Goal: Complete application form

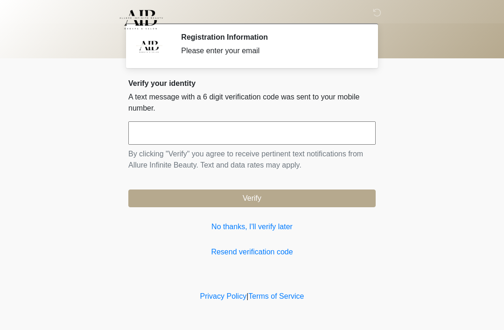
click at [166, 136] on input "text" at bounding box center [251, 132] width 247 height 23
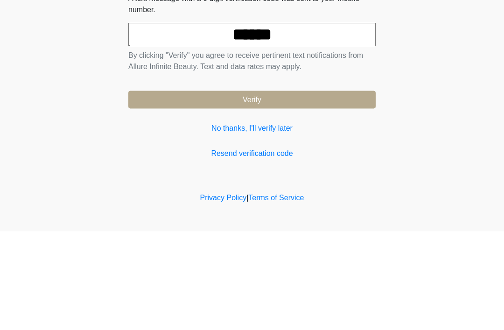
type input "******"
click at [257, 189] on button "Verify" at bounding box center [251, 198] width 247 height 18
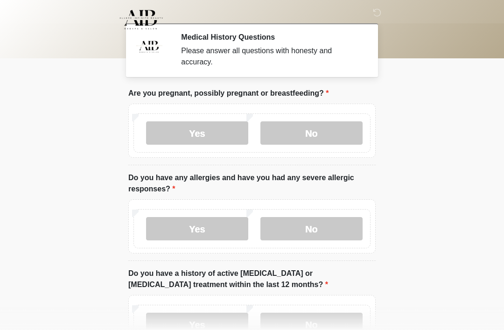
click at [319, 122] on label "No" at bounding box center [311, 132] width 102 height 23
click at [306, 226] on label "No" at bounding box center [311, 228] width 102 height 23
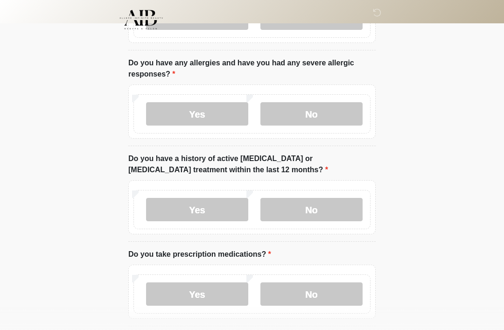
scroll to position [130, 0]
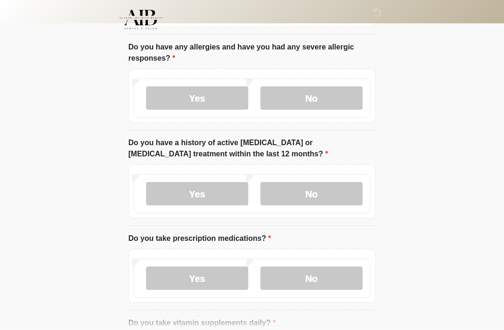
click at [314, 192] on label "No" at bounding box center [311, 193] width 102 height 23
click at [299, 276] on label "No" at bounding box center [311, 277] width 102 height 23
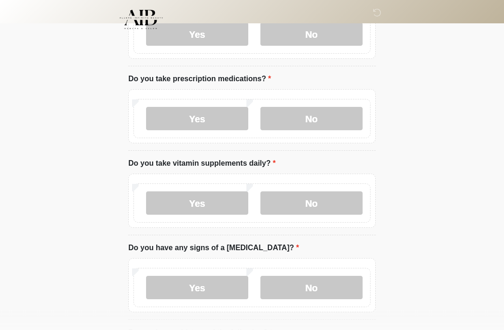
scroll to position [294, 0]
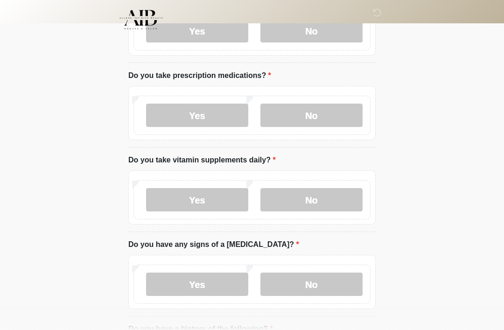
click at [194, 195] on label "Yes" at bounding box center [197, 199] width 102 height 23
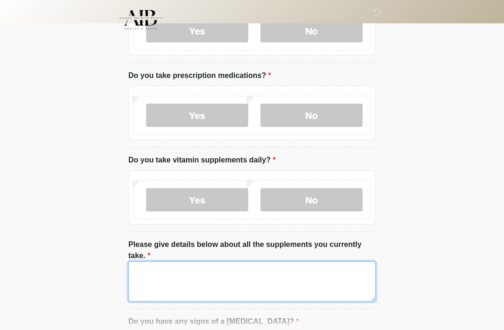
click at [151, 271] on textarea "Please give details below about all the supplements you currently take." at bounding box center [251, 281] width 247 height 40
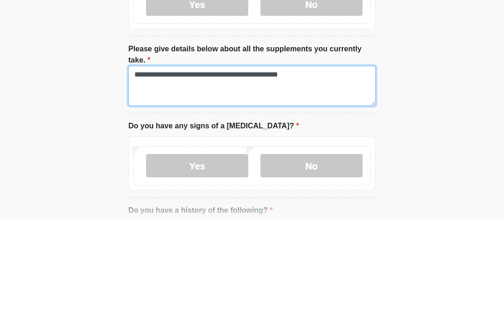
scroll to position [378, 0]
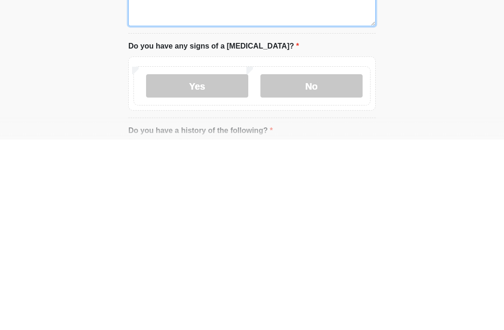
type textarea "**********"
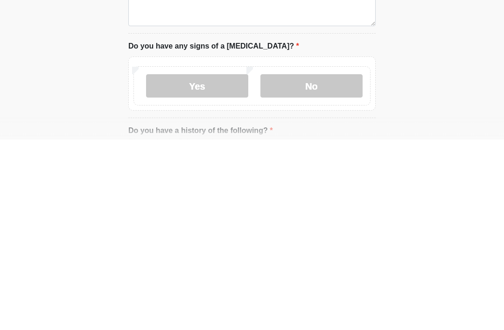
click at [324, 265] on label "No" at bounding box center [311, 276] width 102 height 23
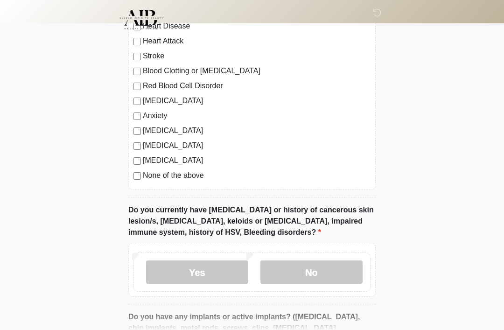
scroll to position [722, 0]
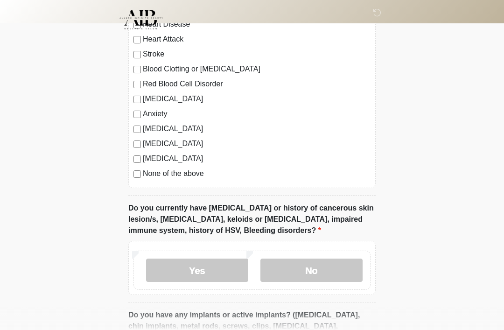
click at [317, 271] on label "No" at bounding box center [311, 270] width 102 height 23
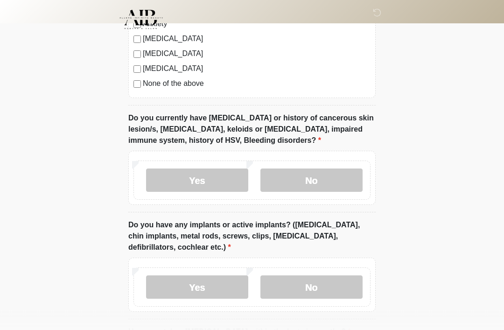
scroll to position [813, 0]
click at [315, 284] on label "No" at bounding box center [311, 286] width 102 height 23
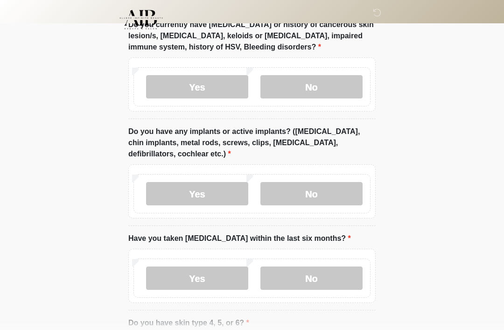
scroll to position [906, 0]
click at [317, 273] on label "No" at bounding box center [311, 277] width 102 height 23
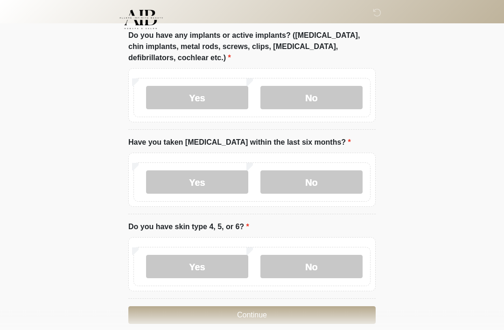
scroll to position [1014, 0]
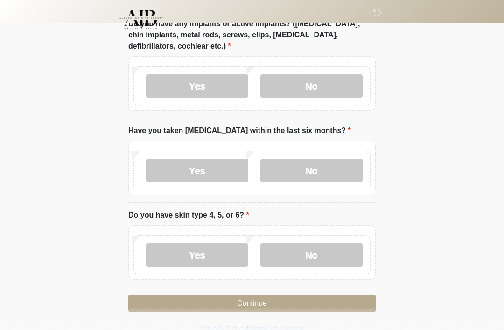
click at [315, 255] on label "No" at bounding box center [311, 254] width 102 height 23
click at [270, 306] on button "Continue" at bounding box center [251, 303] width 247 height 18
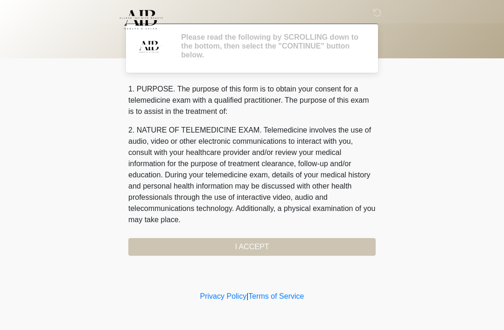
scroll to position [0, 0]
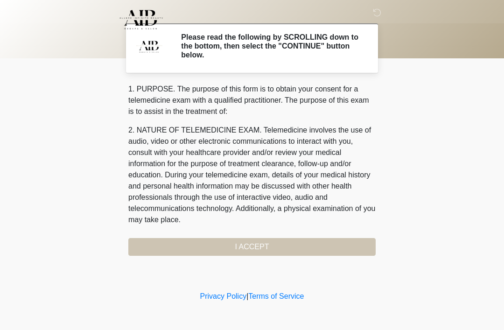
click at [266, 248] on div "1. PURPOSE. The purpose of this form is to obtain your consent for a telemedici…" at bounding box center [251, 170] width 247 height 172
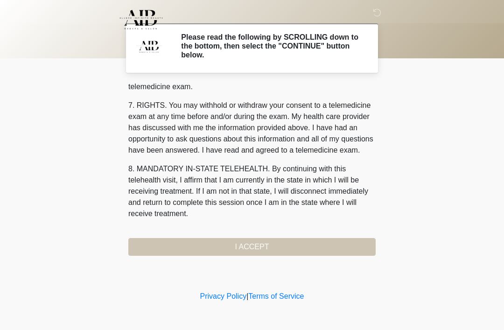
scroll to position [398, 0]
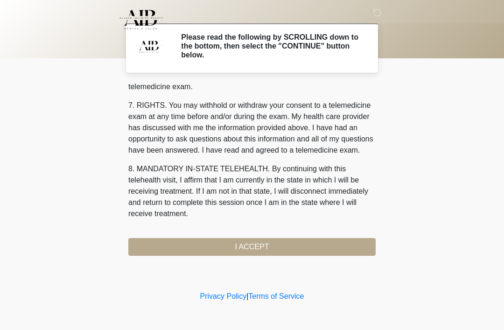
click at [259, 250] on button "I ACCEPT" at bounding box center [251, 247] width 247 height 18
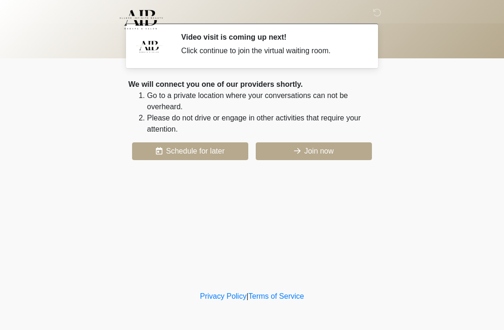
click at [314, 152] on button "Join now" at bounding box center [314, 151] width 116 height 18
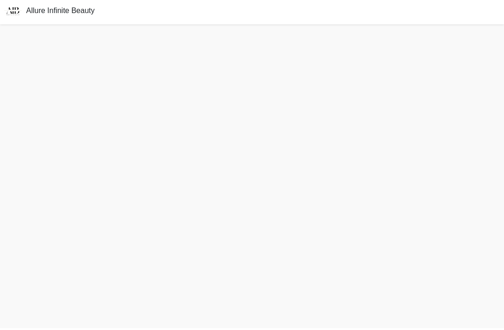
scroll to position [3, 0]
